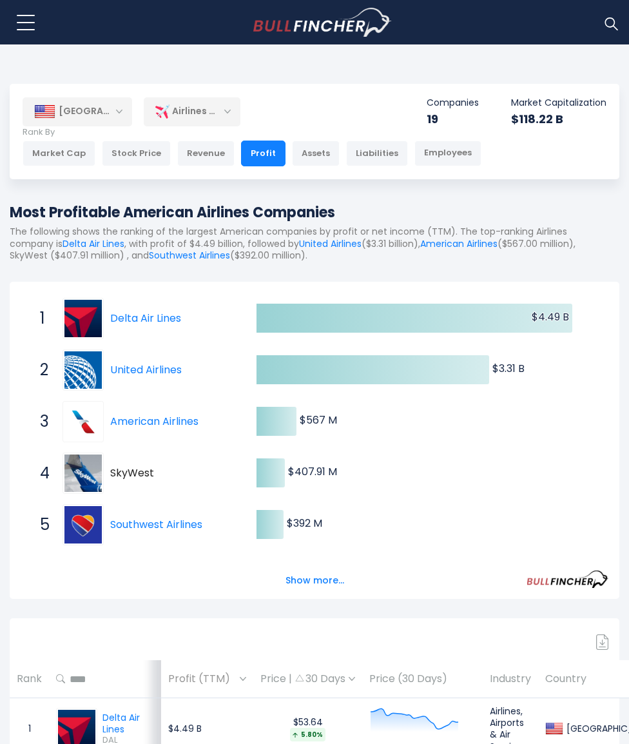
click at [323, 575] on button "Show more..." at bounding box center [315, 580] width 74 height 21
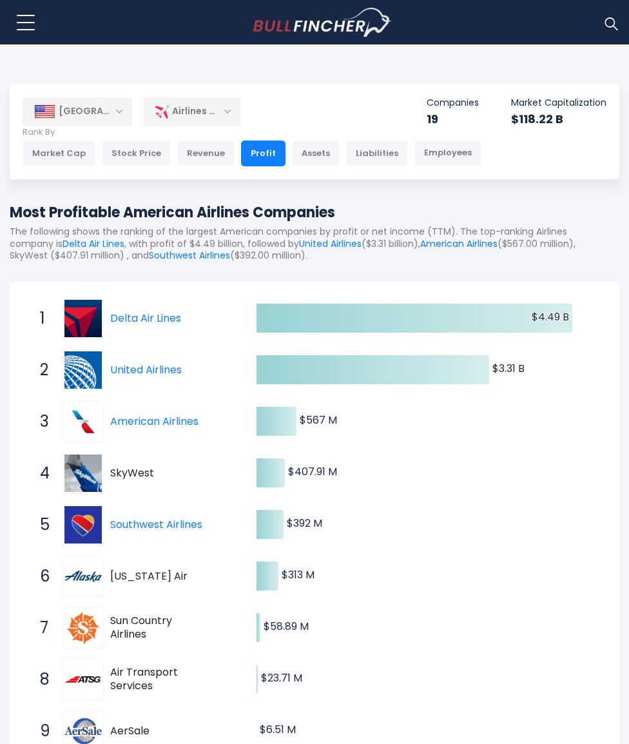
click at [89, 120] on div "[GEOGRAPHIC_DATA]" at bounding box center [78, 111] width 110 height 28
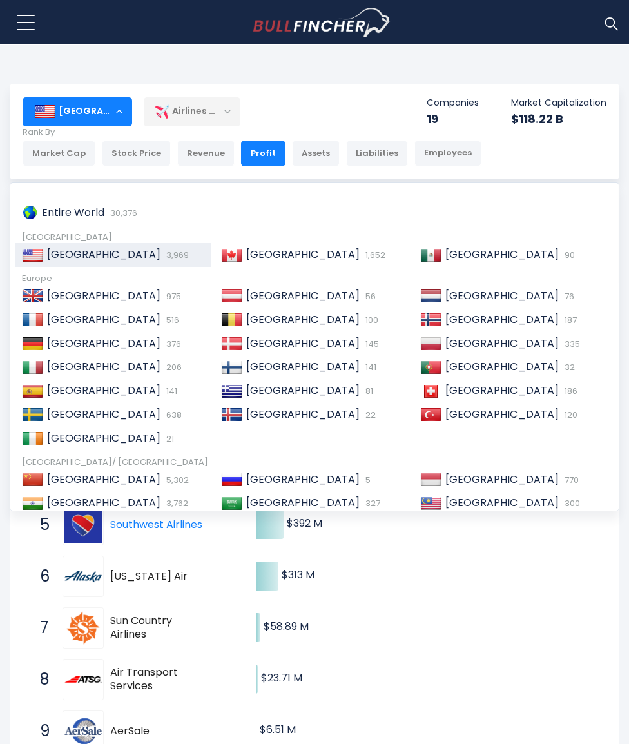
click at [81, 218] on span "Entire World" at bounding box center [73, 212] width 63 height 15
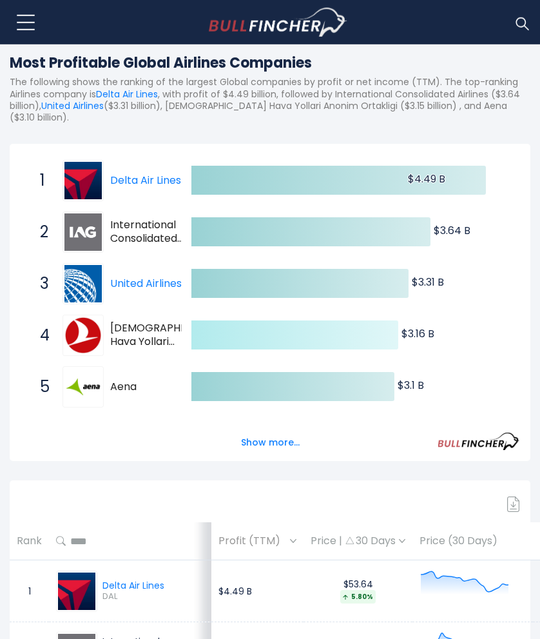
scroll to position [149, 0]
click at [282, 432] on button "Show more..." at bounding box center [270, 442] width 74 height 21
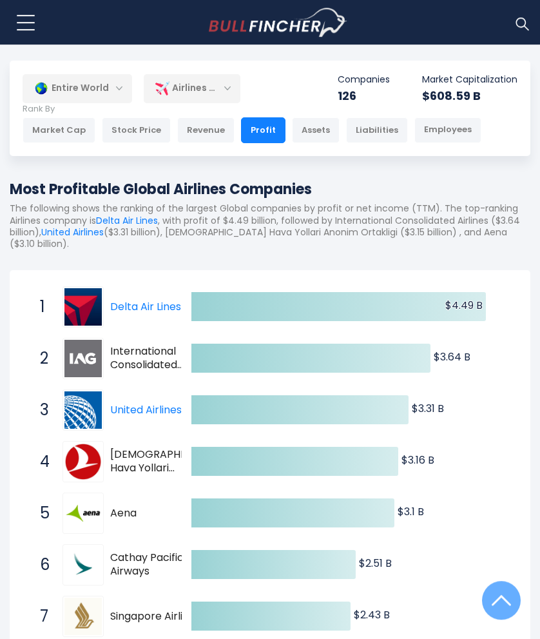
scroll to position [0, 0]
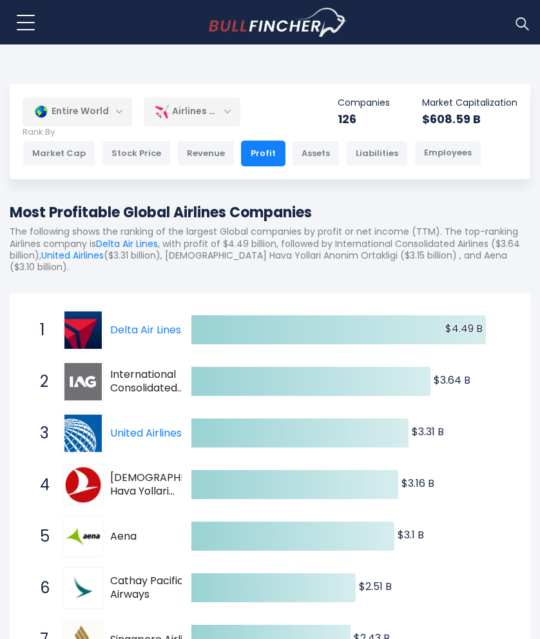
click at [102, 115] on div "Entire World" at bounding box center [78, 112] width 110 height 30
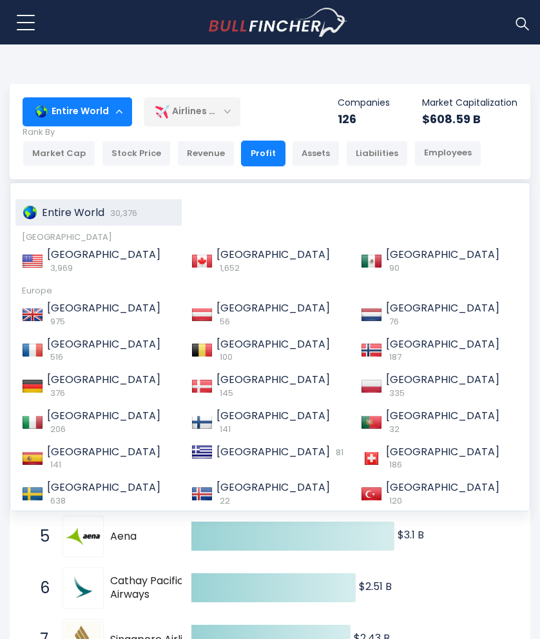
click at [95, 262] on div "United States 3,969" at bounding box center [98, 261] width 166 height 36
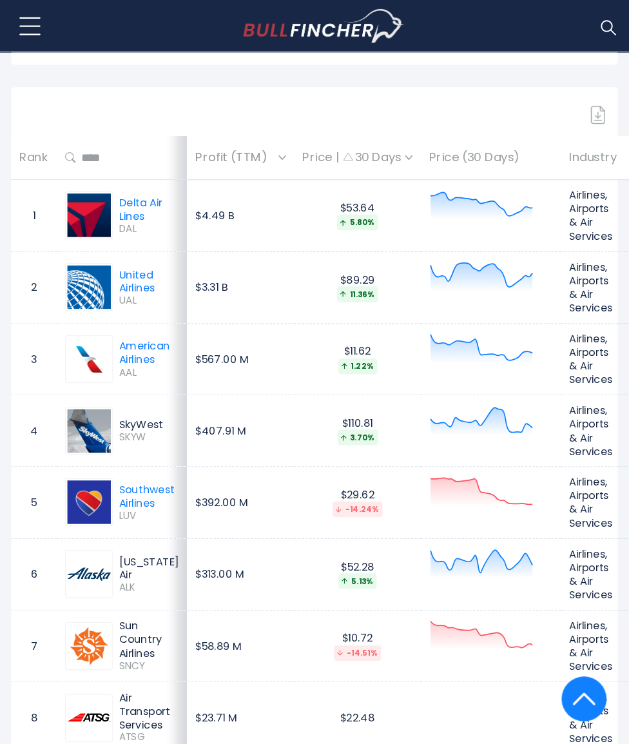
scroll to position [666, 0]
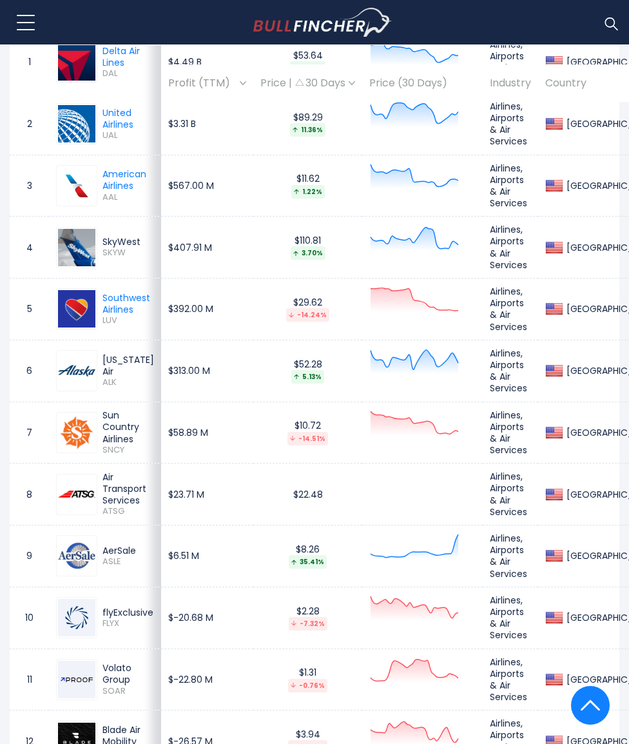
click at [31, 26] on button at bounding box center [26, 22] width 32 height 32
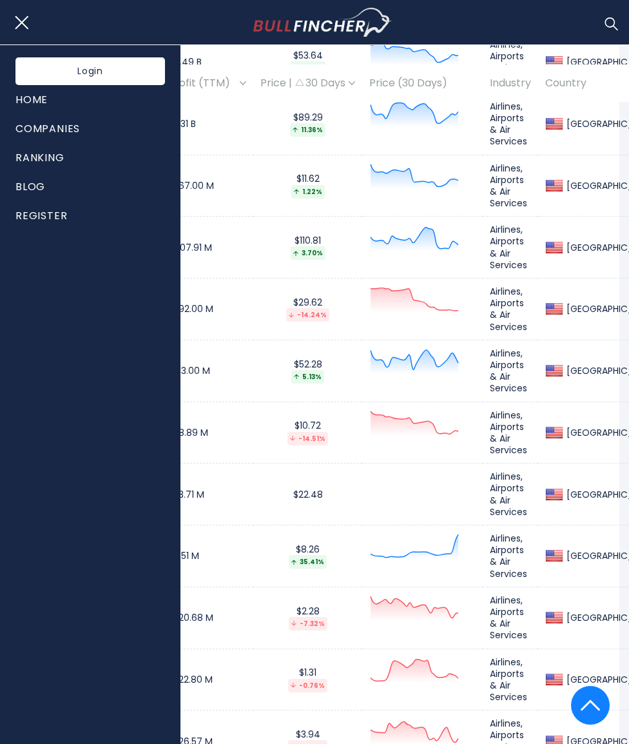
click at [15, 24] on button at bounding box center [26, 22] width 32 height 32
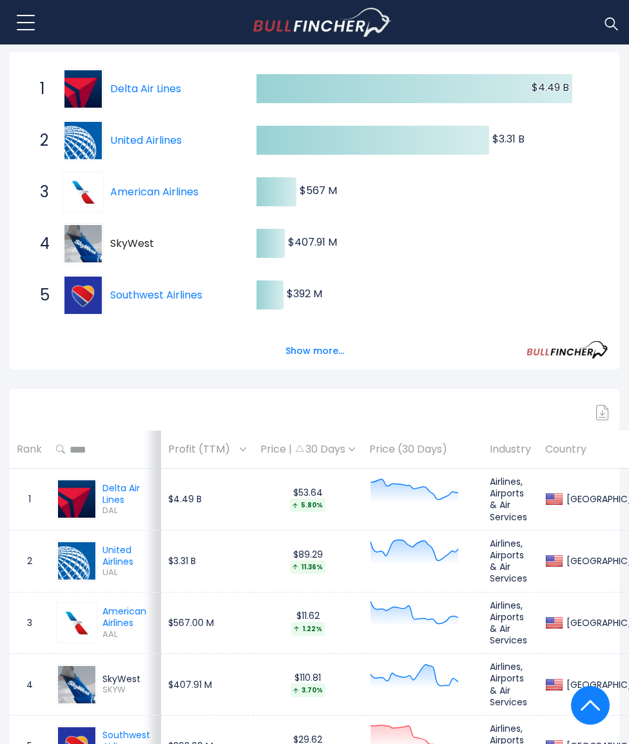
scroll to position [227, 0]
